Goal: Task Accomplishment & Management: Complete application form

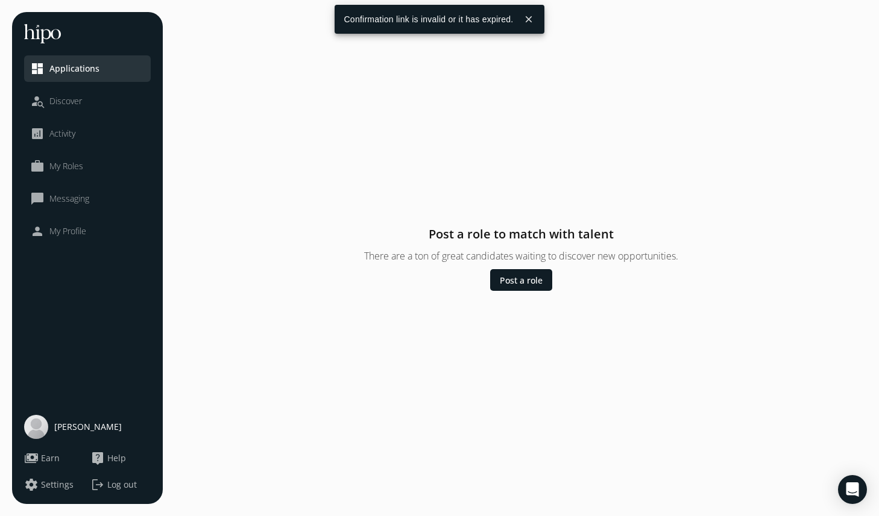
click at [537, 16] on button "close" at bounding box center [529, 19] width 22 height 22
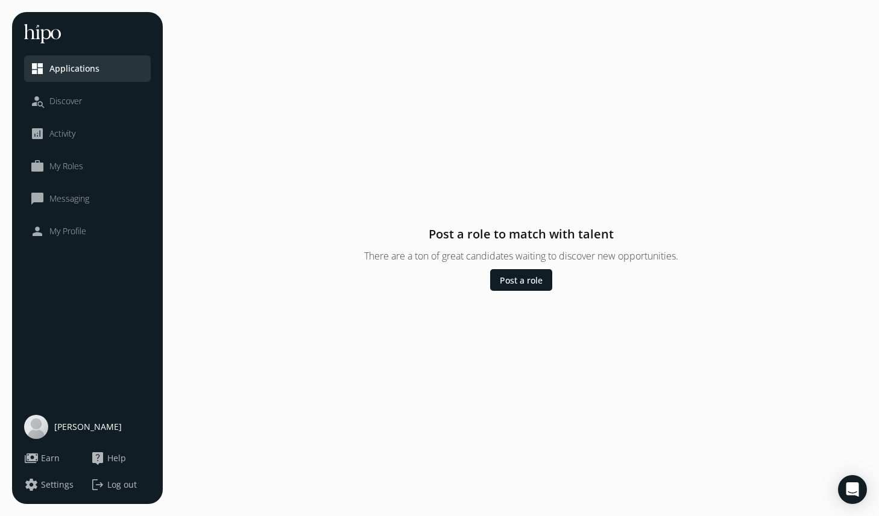
click at [73, 101] on span "Discover" at bounding box center [65, 101] width 33 height 12
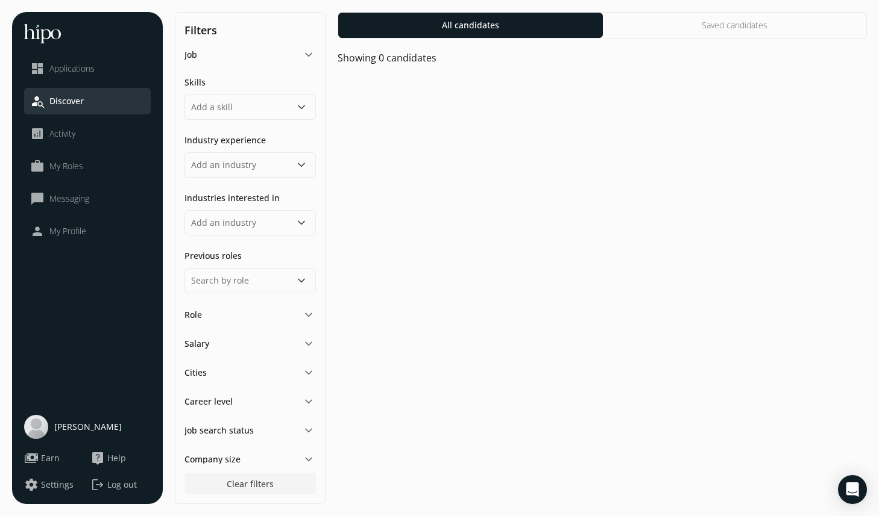
click at [58, 127] on div "analytics Activity" at bounding box center [52, 134] width 45 height 14
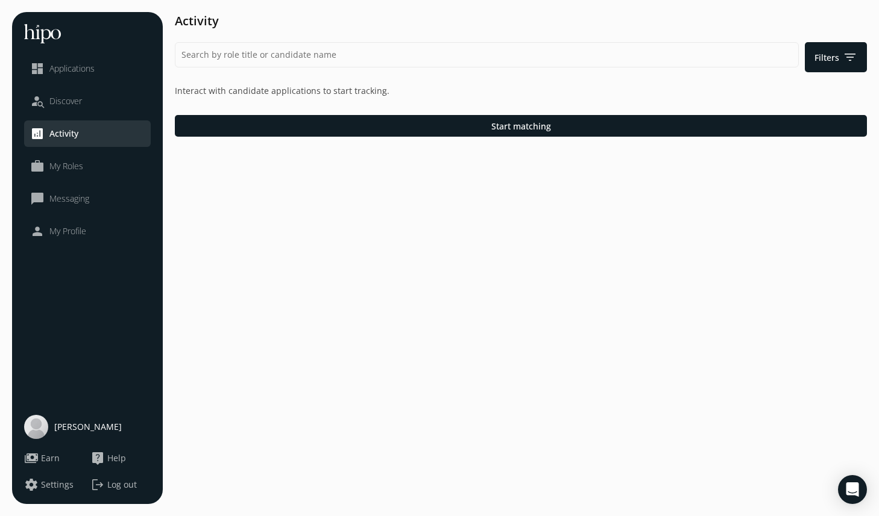
click at [97, 168] on link "work_outline My Roles" at bounding box center [87, 166] width 114 height 14
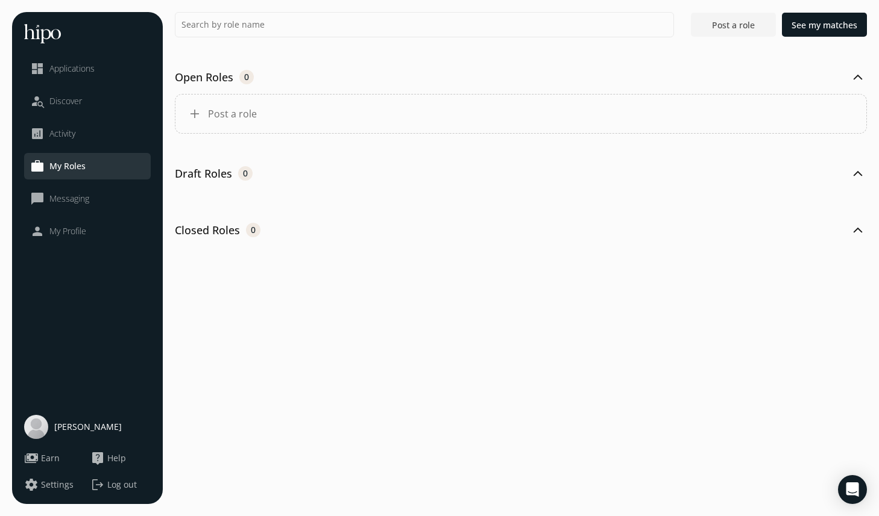
click at [227, 115] on span "Post a role" at bounding box center [232, 114] width 49 height 14
